Goal: Information Seeking & Learning: Check status

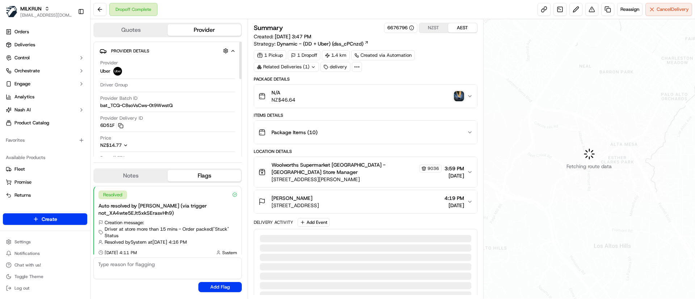
scroll to position [6, 0]
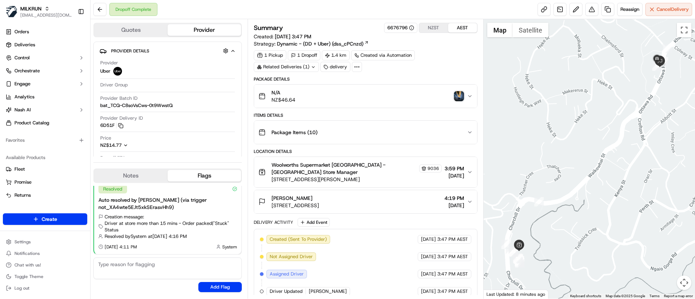
click at [459, 96] on img "button" at bounding box center [459, 96] width 10 height 10
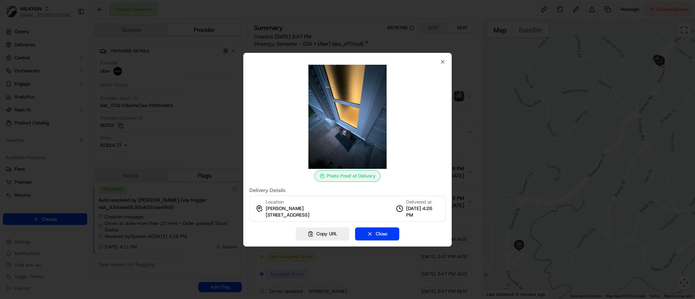
click at [358, 118] on img at bounding box center [347, 117] width 104 height 104
click at [354, 166] on img at bounding box center [347, 117] width 104 height 104
click at [353, 130] on img at bounding box center [347, 117] width 104 height 104
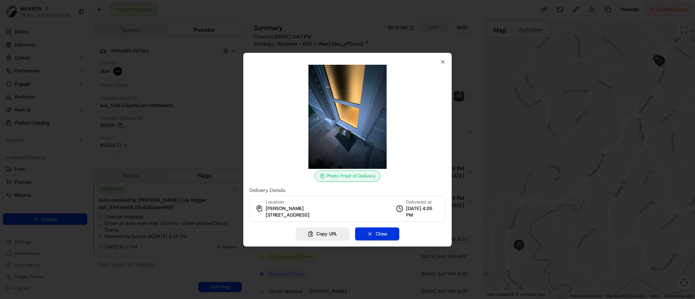
click at [386, 232] on button "Close" at bounding box center [377, 234] width 44 height 13
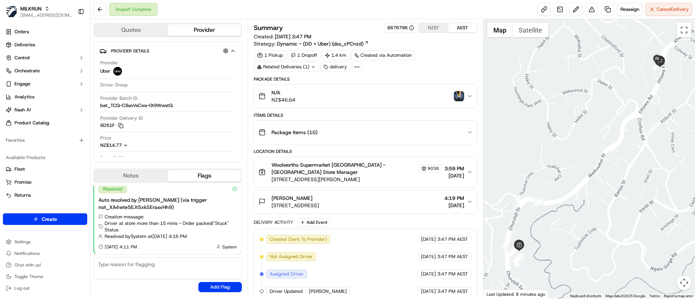
click at [461, 94] on img "button" at bounding box center [459, 96] width 10 height 10
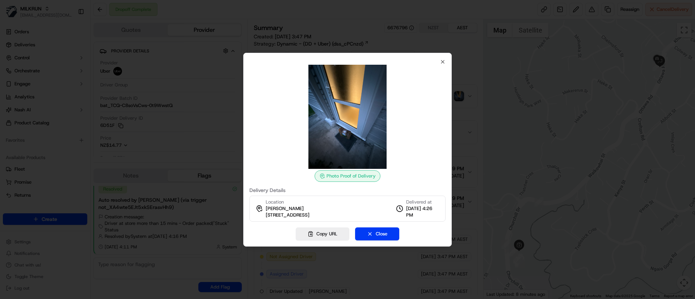
drag, startPoint x: 428, startPoint y: 144, endPoint x: 453, endPoint y: 132, distance: 27.5
click at [429, 142] on div at bounding box center [347, 117] width 196 height 104
click at [518, 110] on div at bounding box center [347, 149] width 695 height 299
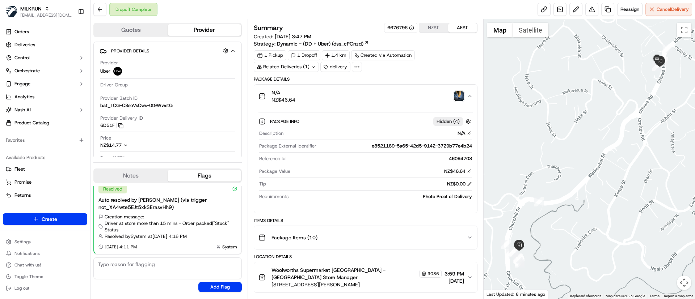
click at [397, 99] on div "N/A NZ$46.64" at bounding box center [362, 96] width 208 height 14
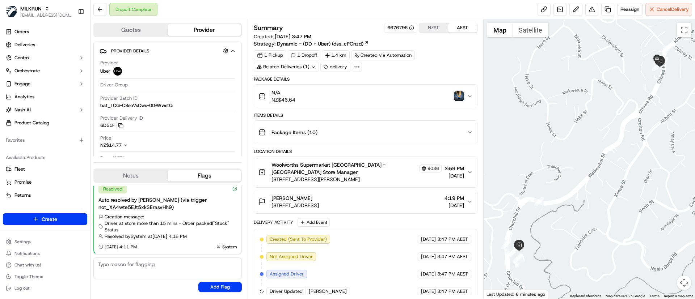
click at [460, 96] on img "button" at bounding box center [459, 96] width 10 height 10
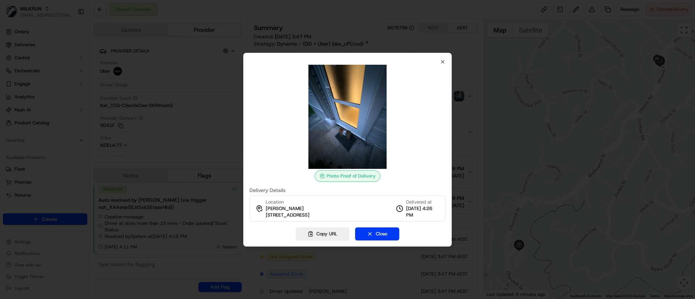
drag, startPoint x: 583, startPoint y: 160, endPoint x: 473, endPoint y: 149, distance: 110.6
click at [583, 160] on div at bounding box center [347, 149] width 695 height 299
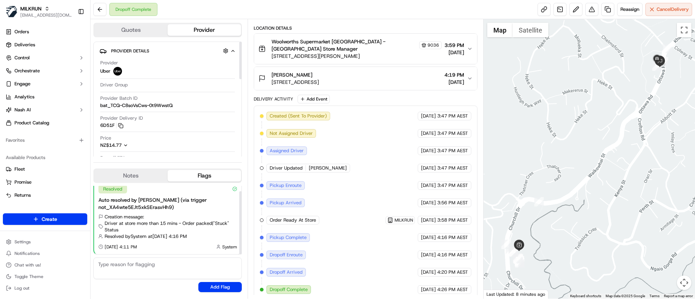
scroll to position [234, 0]
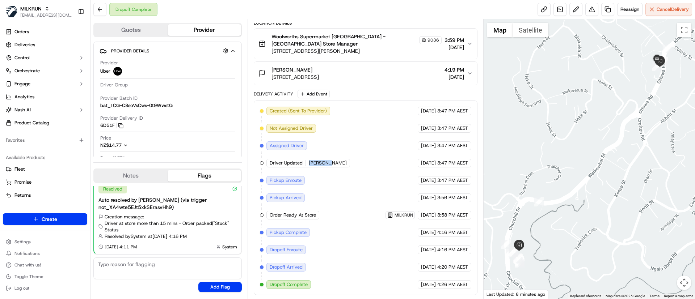
drag, startPoint x: 309, startPoint y: 163, endPoint x: 334, endPoint y: 160, distance: 25.9
click at [334, 160] on div "Created (Sent To Provider) Uber [DATE] 3:47 PM AEST Not Assigned Driver Uber [D…" at bounding box center [365, 198] width 211 height 182
copy span "[PERSON_NAME]"
click at [41, 43] on link "Deliveries" at bounding box center [45, 45] width 84 height 12
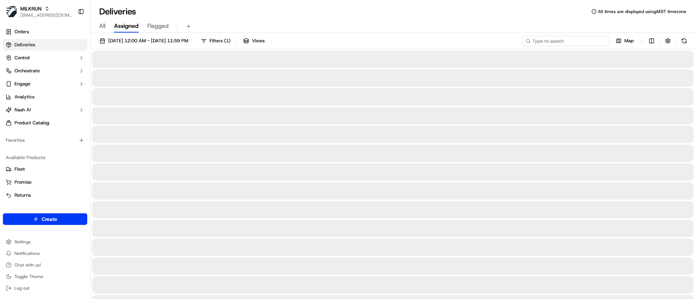
click at [570, 41] on input at bounding box center [565, 41] width 87 height 10
paste input "[PERSON_NAME]"
type input "[PERSON_NAME]"
click at [684, 42] on button at bounding box center [684, 41] width 10 height 10
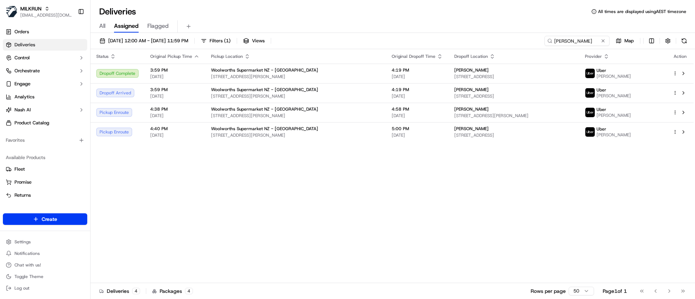
click at [422, 226] on div "Status Original Pickup Time Pickup Location Original Dropoff Time Dropoff Locat…" at bounding box center [391, 166] width 603 height 234
click at [521, 98] on span "[STREET_ADDRESS]" at bounding box center [513, 96] width 119 height 6
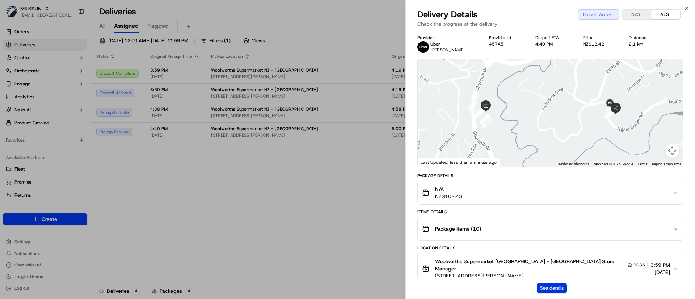
click at [552, 286] on button "See details" at bounding box center [551, 288] width 30 height 10
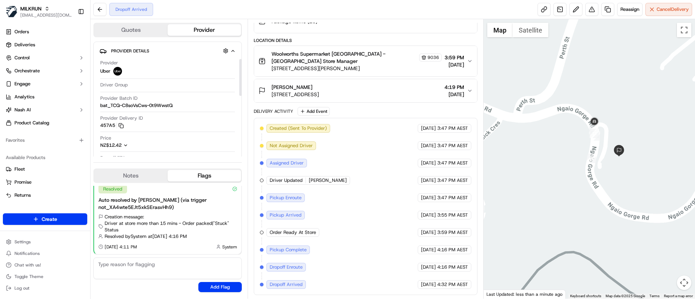
scroll to position [54, 0]
